Goal: Information Seeking & Learning: Check status

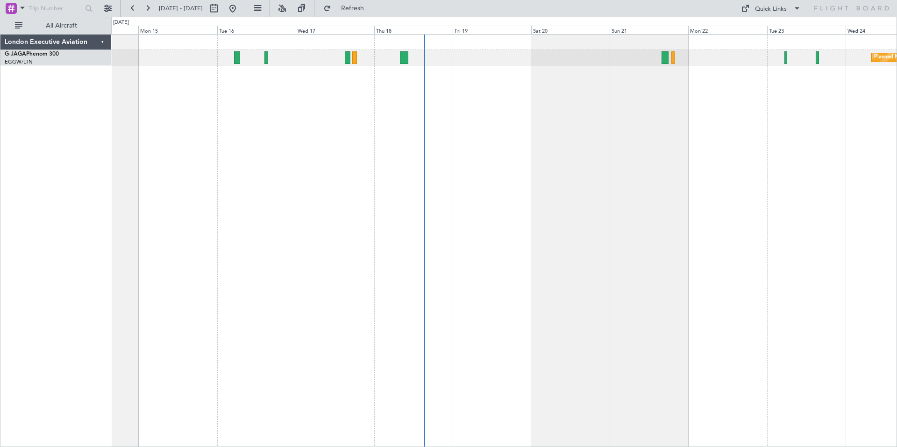
click at [657, 111] on div "Planned Maint [GEOGRAPHIC_DATA] ([GEOGRAPHIC_DATA]) Planned Maint [GEOGRAPHIC_D…" at bounding box center [503, 240] width 785 height 413
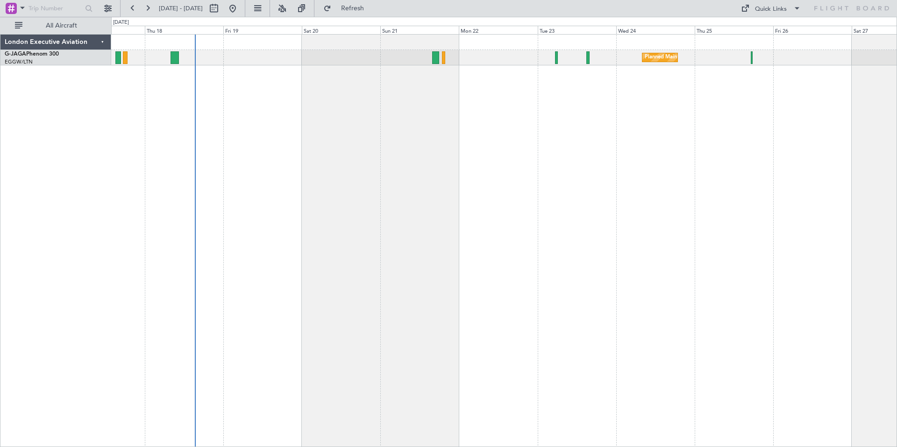
click at [607, 150] on div "Planned Maint [GEOGRAPHIC_DATA] ([GEOGRAPHIC_DATA])" at bounding box center [503, 240] width 785 height 413
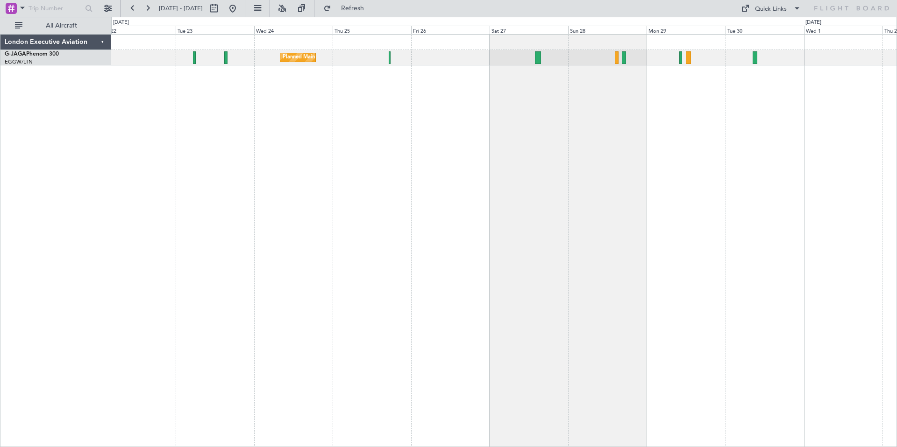
click at [420, 125] on div "Planned Maint [GEOGRAPHIC_DATA] ([GEOGRAPHIC_DATA])" at bounding box center [503, 240] width 785 height 413
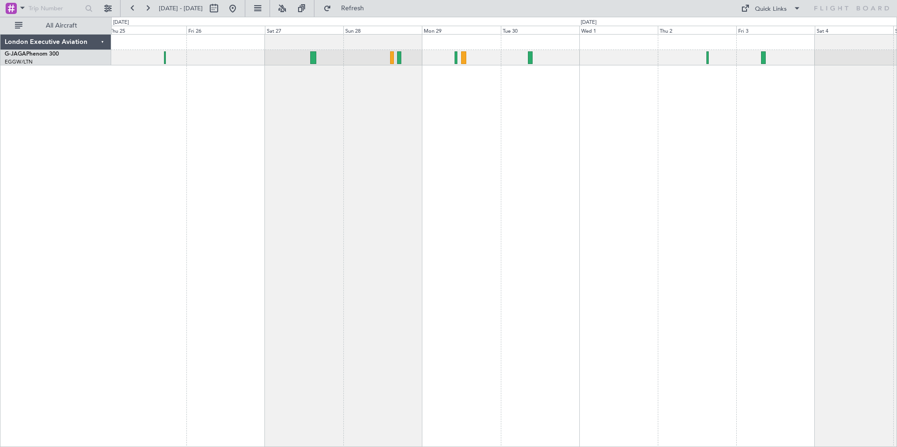
click at [446, 137] on div "Planned Maint [GEOGRAPHIC_DATA] ([GEOGRAPHIC_DATA])" at bounding box center [503, 240] width 785 height 413
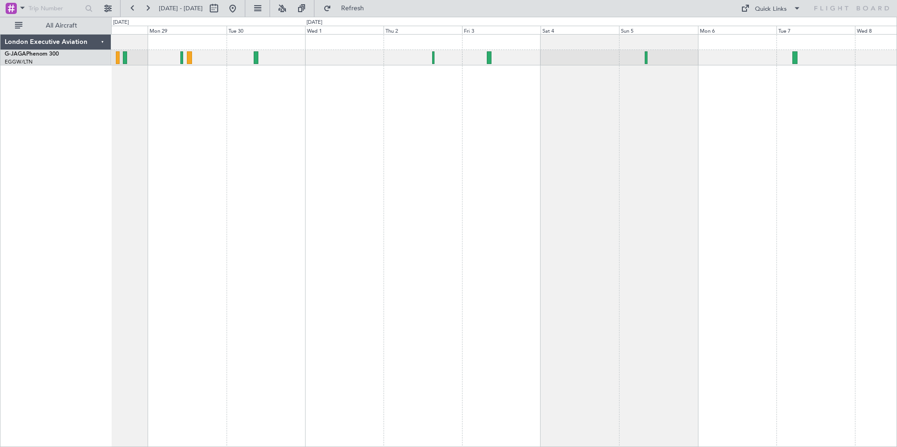
click at [466, 125] on div at bounding box center [503, 240] width 785 height 413
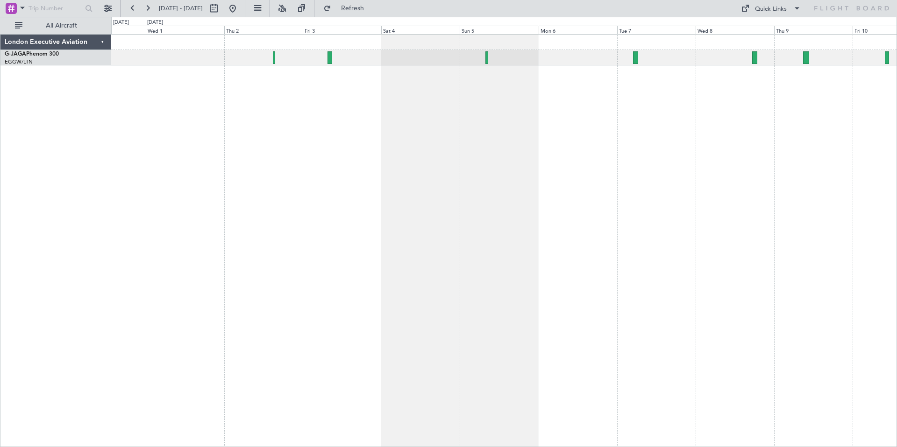
click at [500, 120] on div at bounding box center [503, 240] width 785 height 413
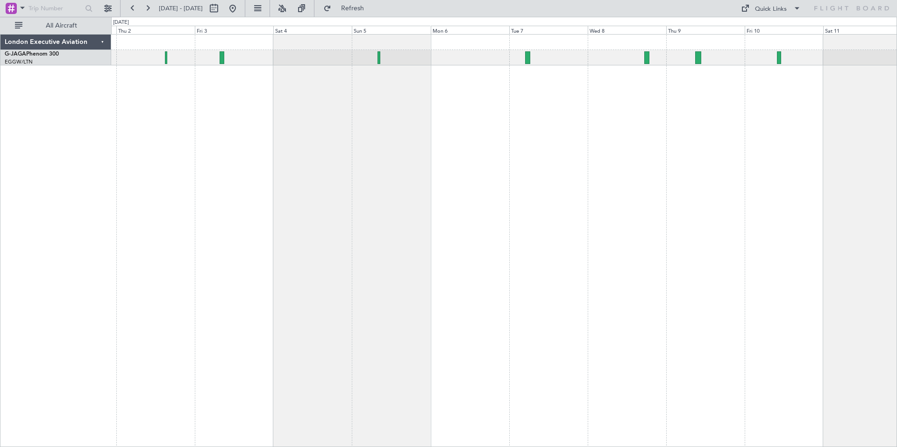
click at [553, 116] on div at bounding box center [503, 240] width 785 height 413
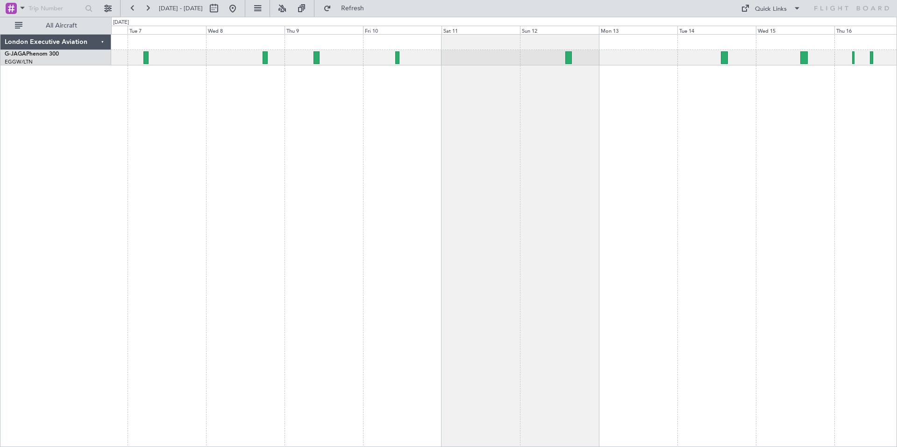
click at [445, 119] on div at bounding box center [503, 240] width 785 height 413
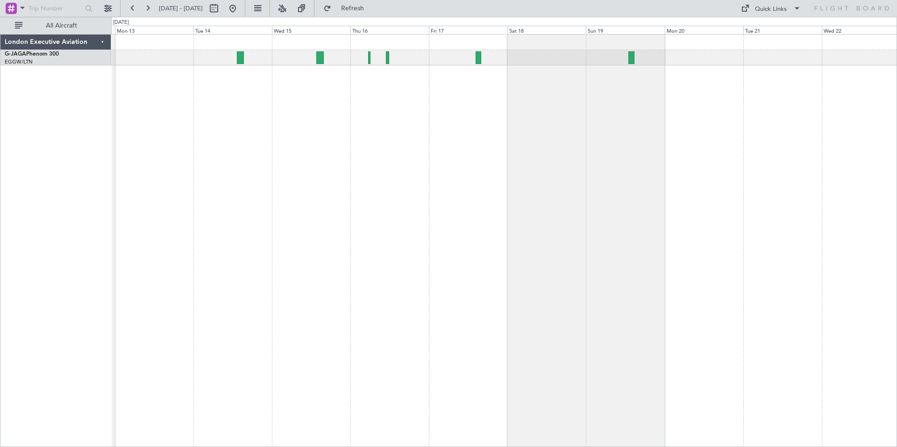
click at [257, 140] on div at bounding box center [503, 240] width 785 height 413
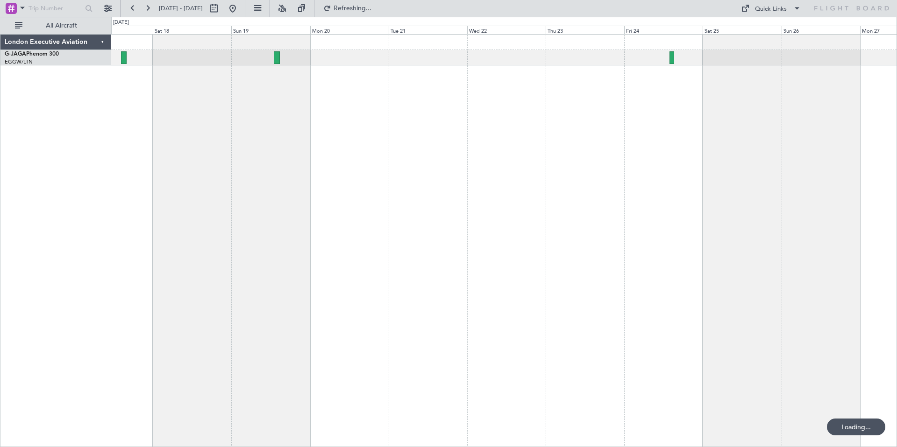
click at [374, 156] on div at bounding box center [503, 240] width 785 height 413
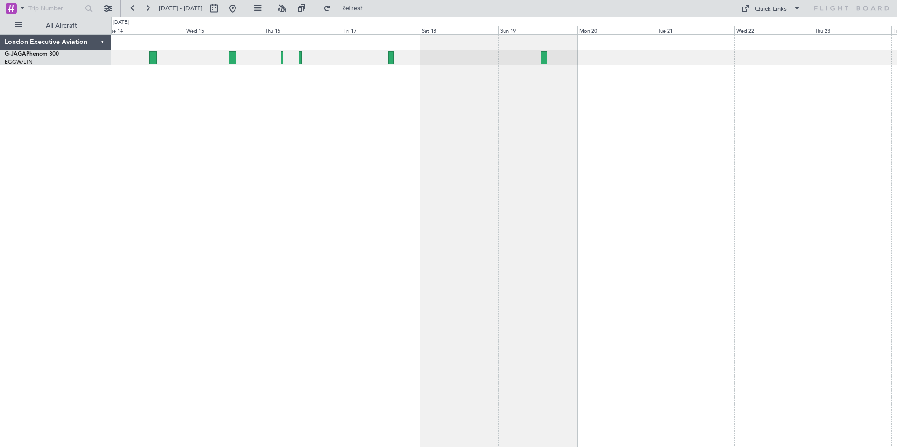
click at [600, 158] on div at bounding box center [503, 240] width 785 height 413
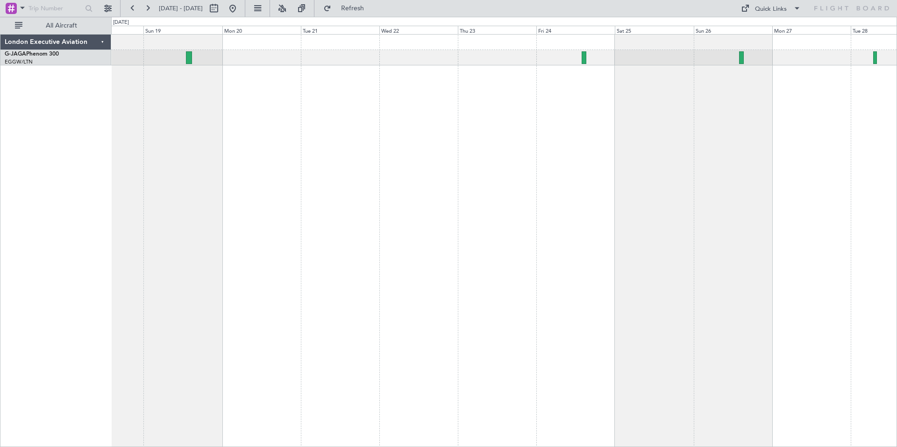
click at [353, 207] on div at bounding box center [503, 240] width 785 height 413
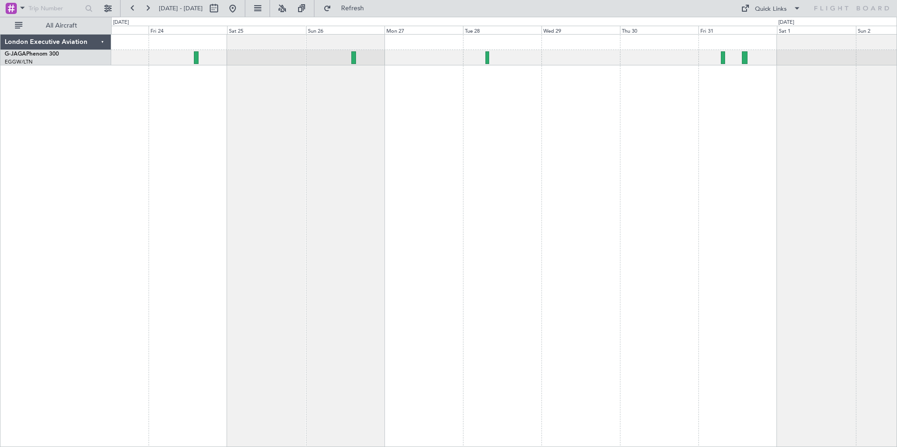
click at [446, 99] on div at bounding box center [503, 240] width 785 height 413
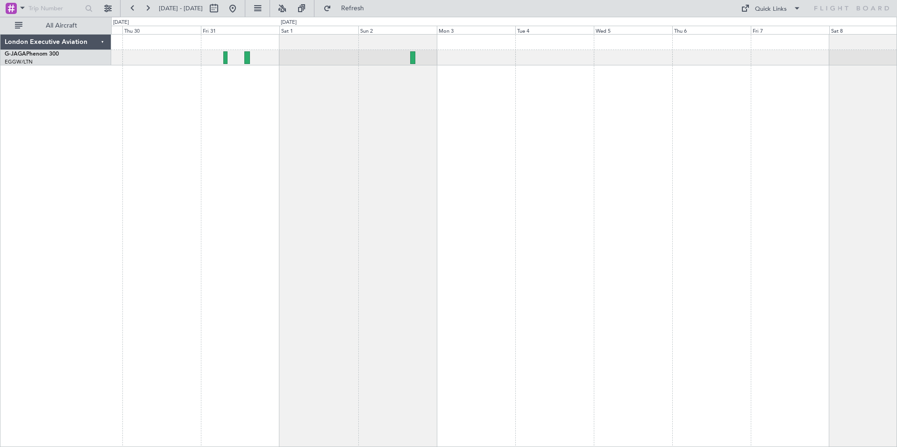
click at [226, 156] on div at bounding box center [503, 240] width 785 height 413
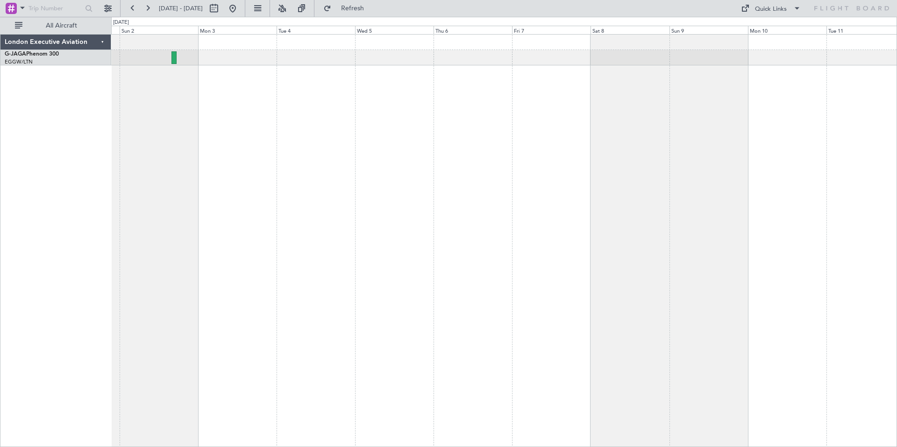
click at [210, 161] on div at bounding box center [503, 240] width 785 height 413
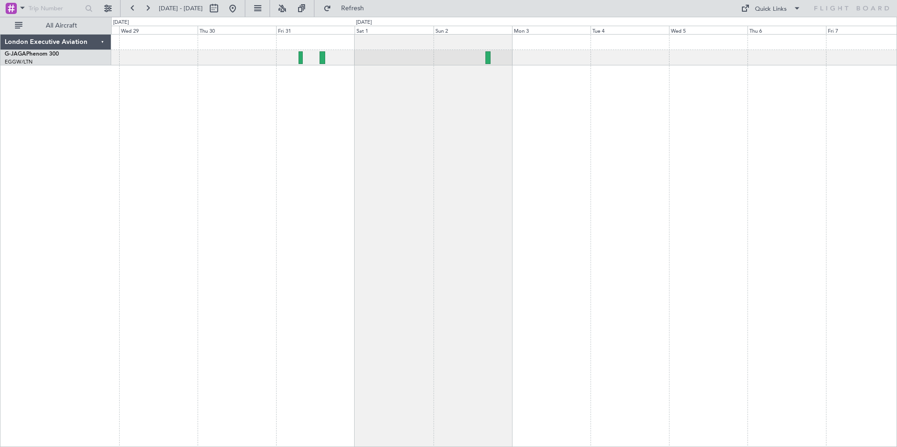
click at [856, 134] on div at bounding box center [503, 240] width 785 height 413
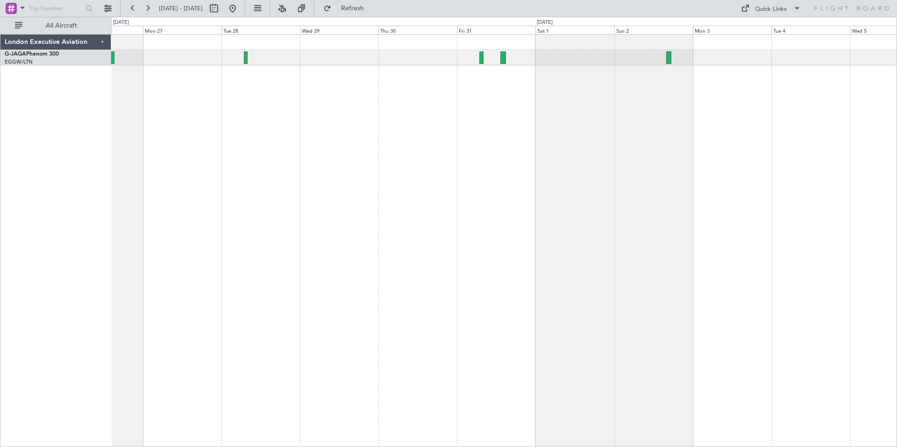
click at [803, 134] on div at bounding box center [503, 240] width 785 height 413
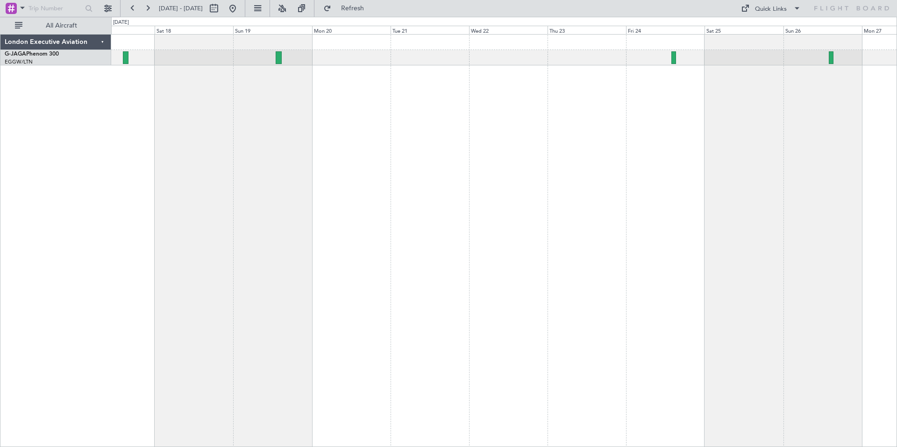
click at [758, 134] on div at bounding box center [503, 240] width 785 height 413
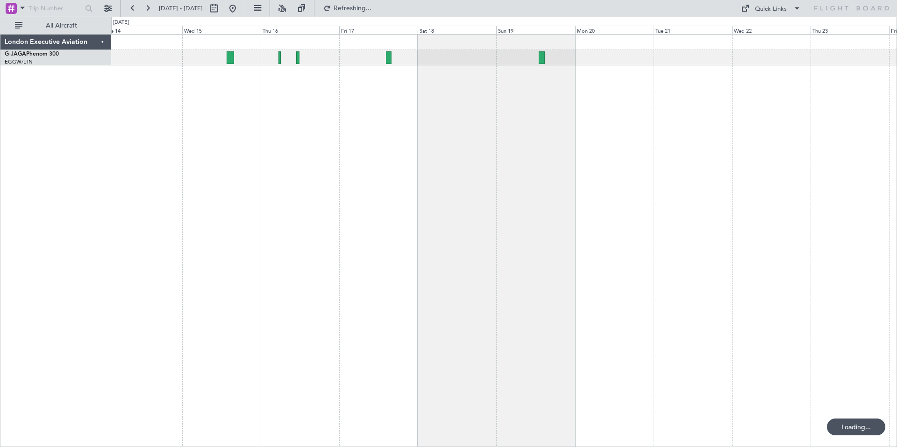
click at [896, 159] on div "London Executive Aviation G-JAGA Phenom 300 EGGW/LTN [GEOGRAPHIC_DATA] ([GEOGRA…" at bounding box center [448, 232] width 897 height 430
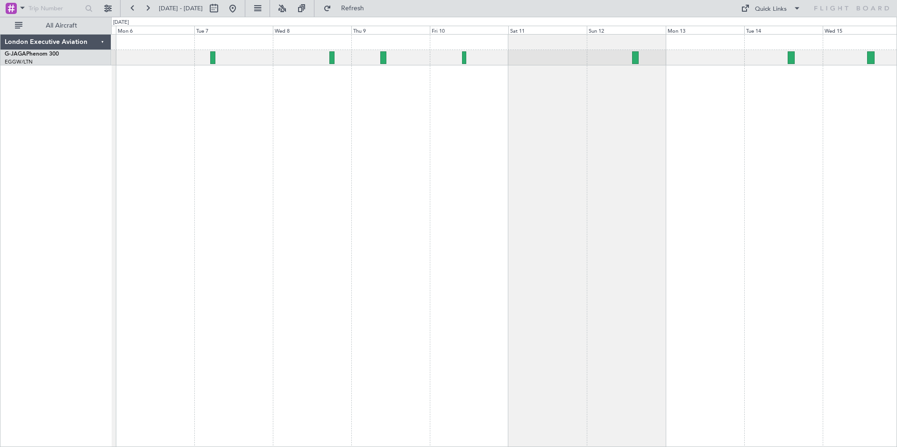
click at [896, 155] on div "London Executive Aviation G-JAGA Phenom 300 EGGW/LTN [GEOGRAPHIC_DATA] ([GEOGRA…" at bounding box center [448, 232] width 897 height 430
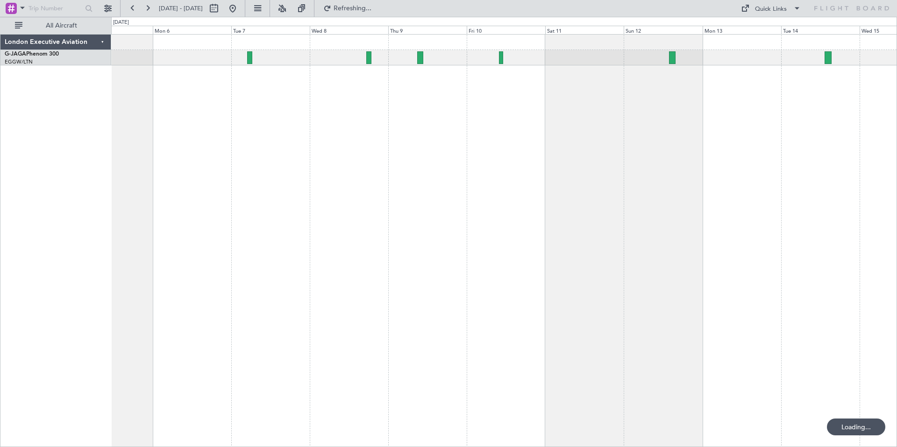
click at [896, 136] on div "London Executive Aviation G-JAGA Phenom 300 EGGW/LTN [GEOGRAPHIC_DATA] ([GEOGRA…" at bounding box center [448, 232] width 897 height 430
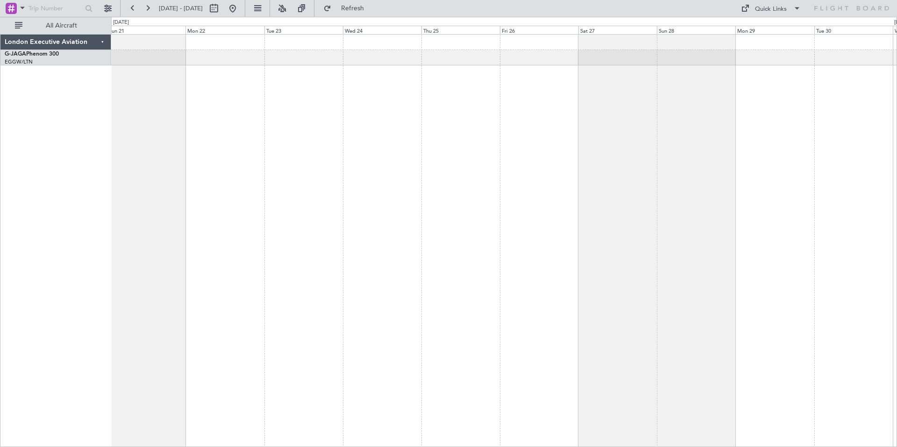
click at [896, 127] on div "London Executive Aviation G-JAGA Phenom 300 EGGW/LTN [GEOGRAPHIC_DATA] ([GEOGRA…" at bounding box center [448, 232] width 897 height 430
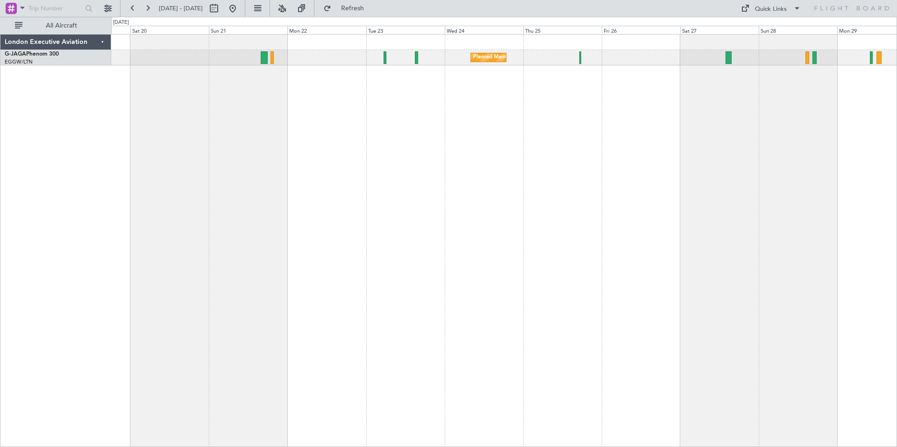
click at [508, 185] on div "Planned Maint [GEOGRAPHIC_DATA] ([GEOGRAPHIC_DATA])" at bounding box center [503, 240] width 785 height 413
drag, startPoint x: 475, startPoint y: 78, endPoint x: 433, endPoint y: 207, distance: 135.4
